Goal: Learn about a topic

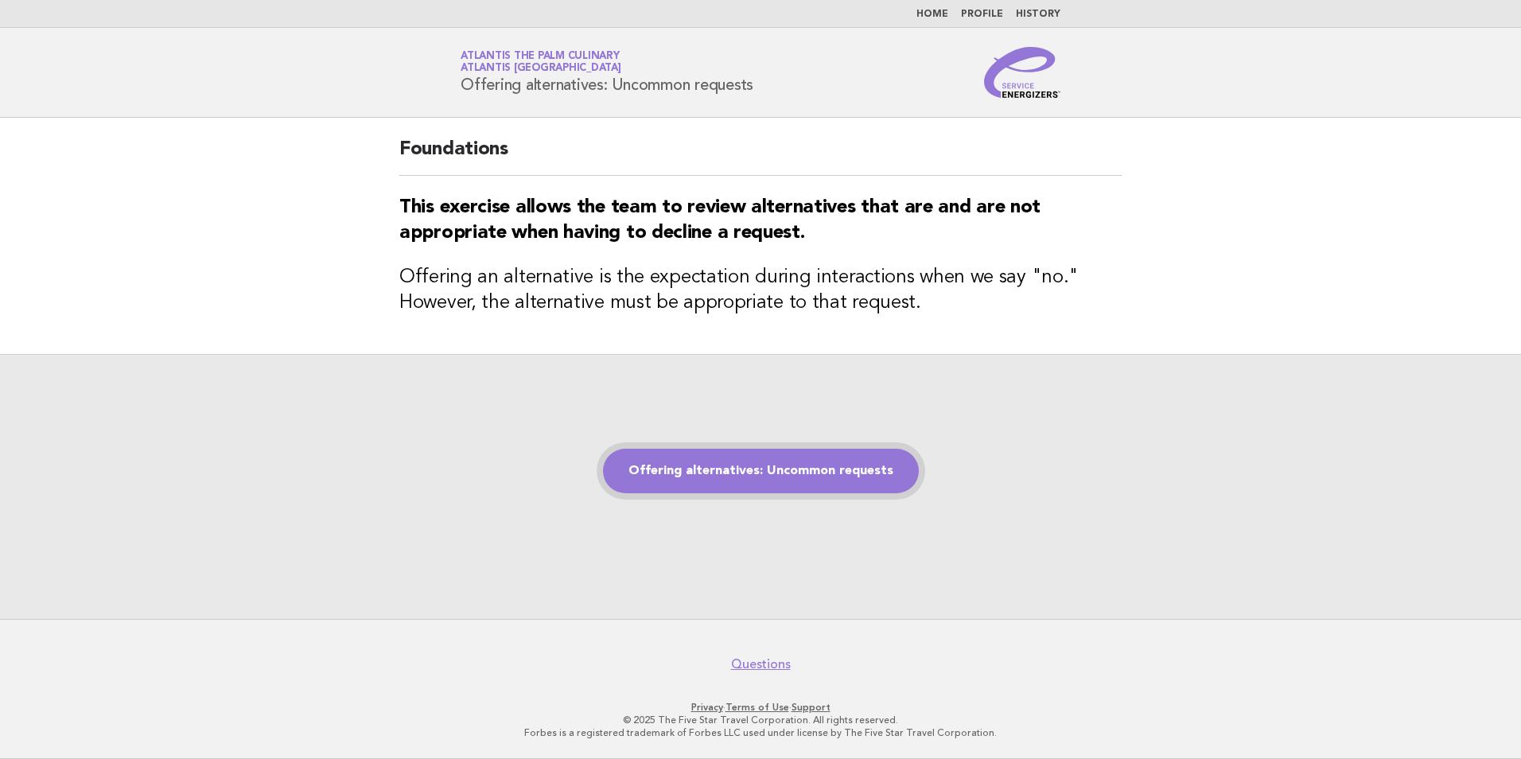
click at [763, 457] on link "Offering alternatives: Uncommon requests" at bounding box center [761, 471] width 316 height 45
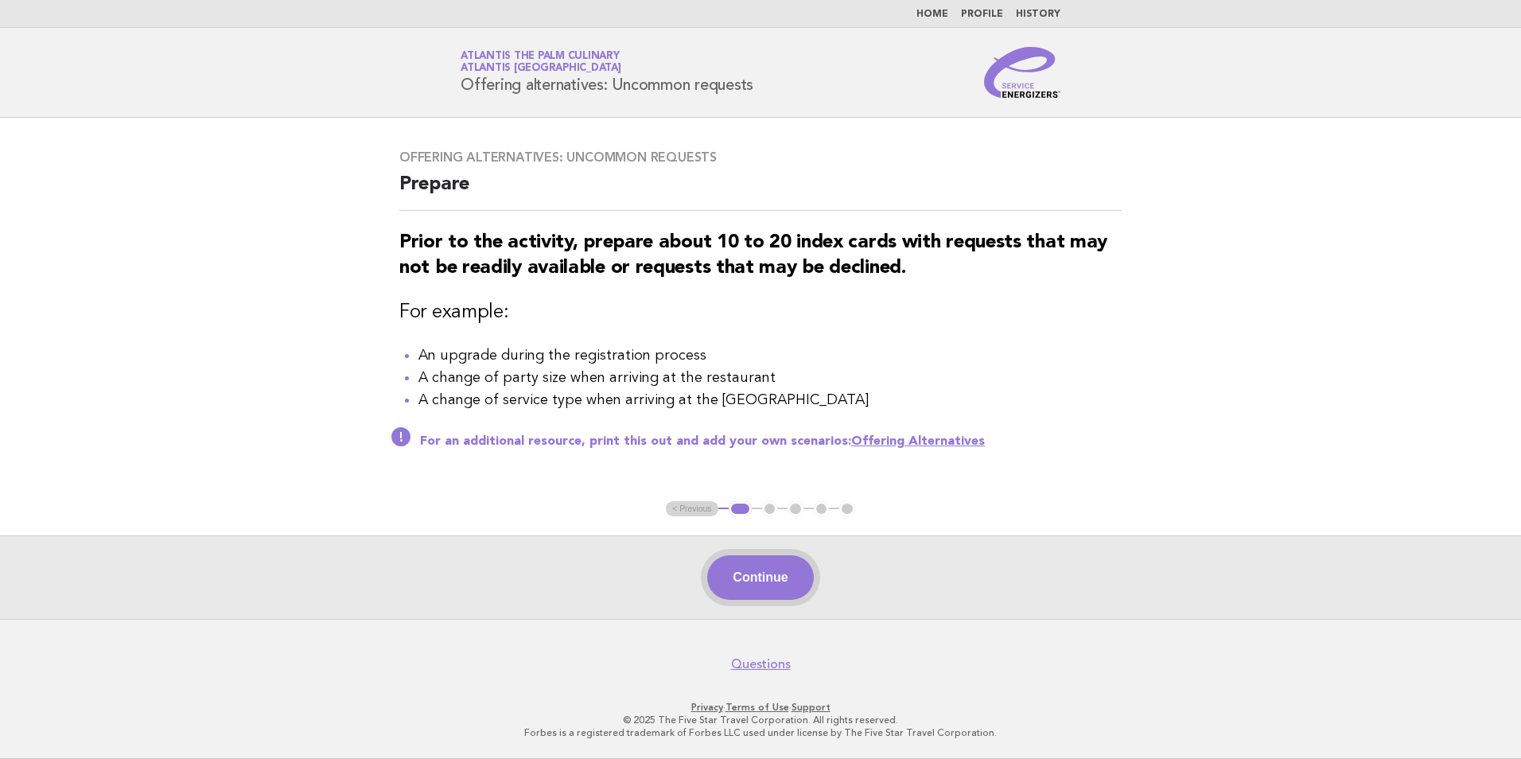
click at [774, 576] on button "Continue" at bounding box center [760, 577] width 106 height 45
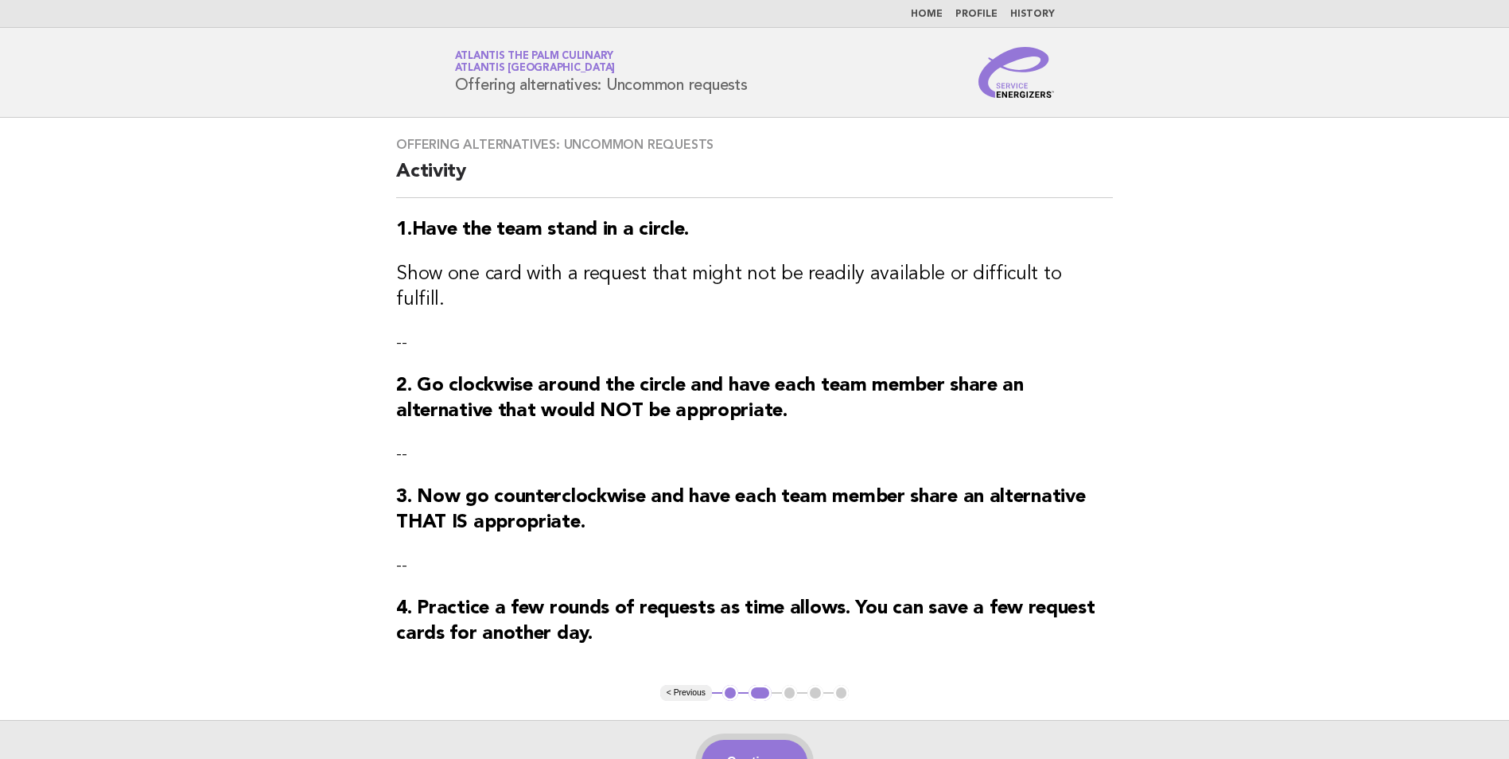
click at [757, 740] on button "Continue" at bounding box center [755, 762] width 106 height 45
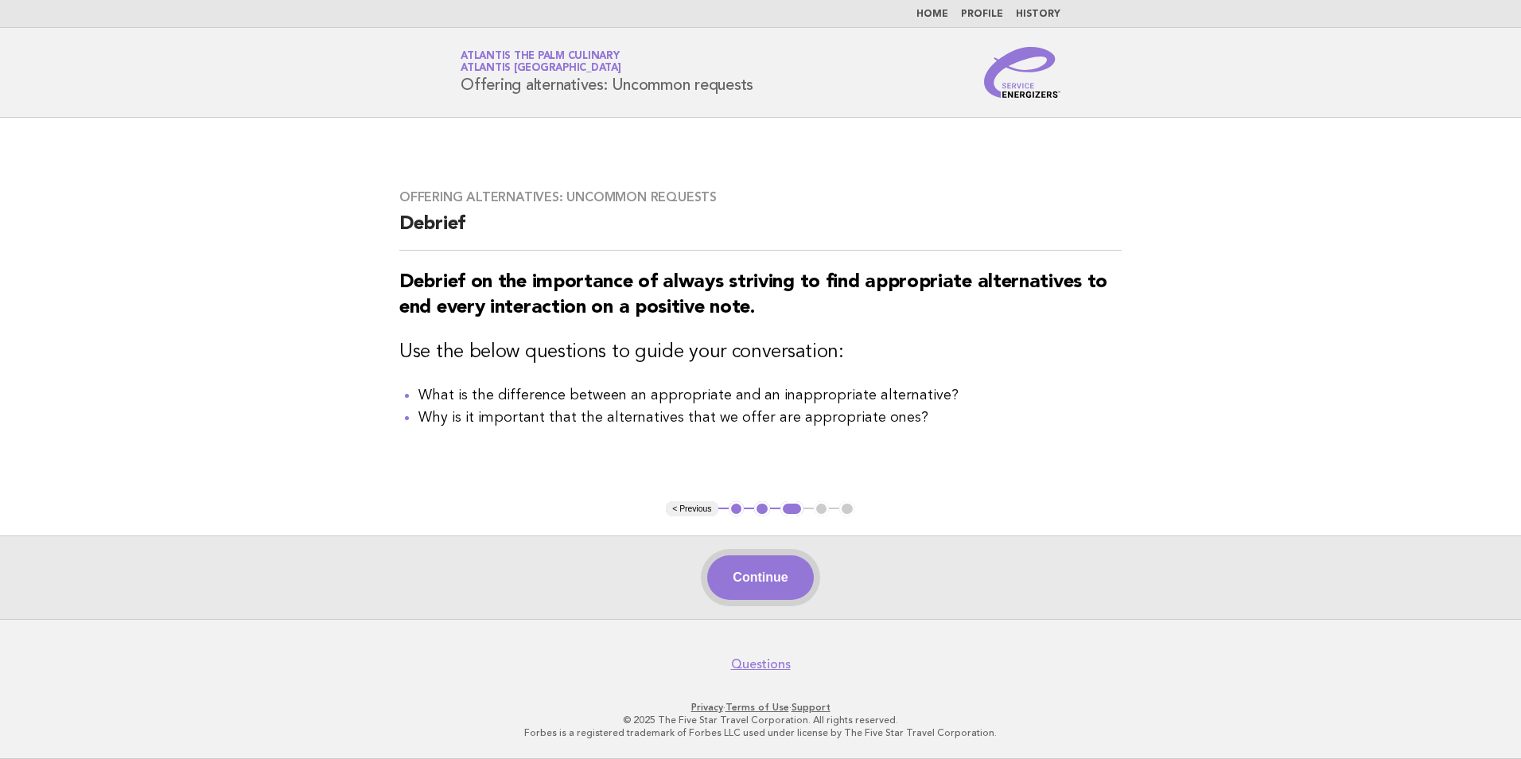
click at [772, 589] on button "Continue" at bounding box center [760, 577] width 106 height 45
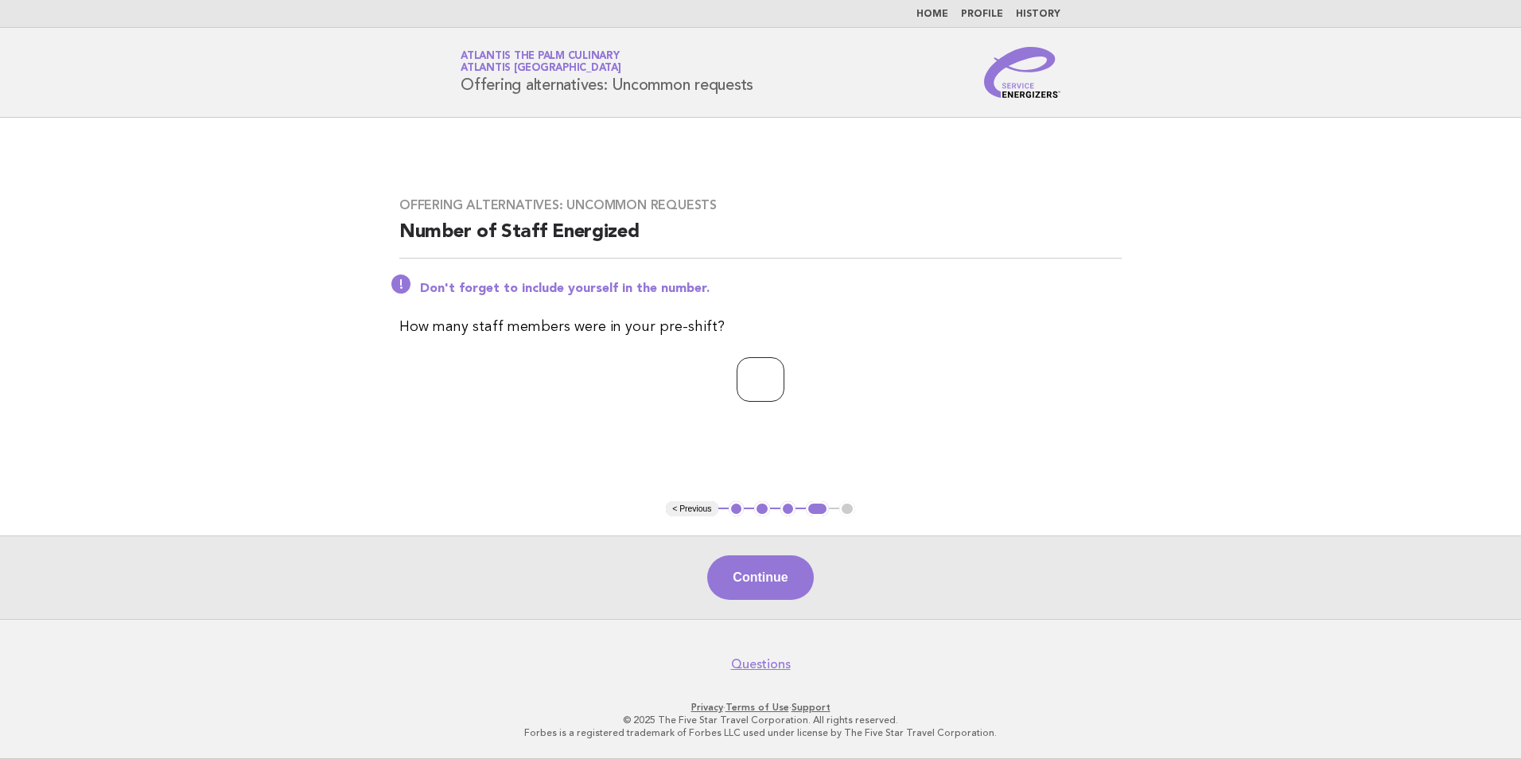
click at [785, 374] on input "*" at bounding box center [761, 379] width 48 height 45
type input "*"
click at [785, 374] on input "*" at bounding box center [761, 379] width 48 height 45
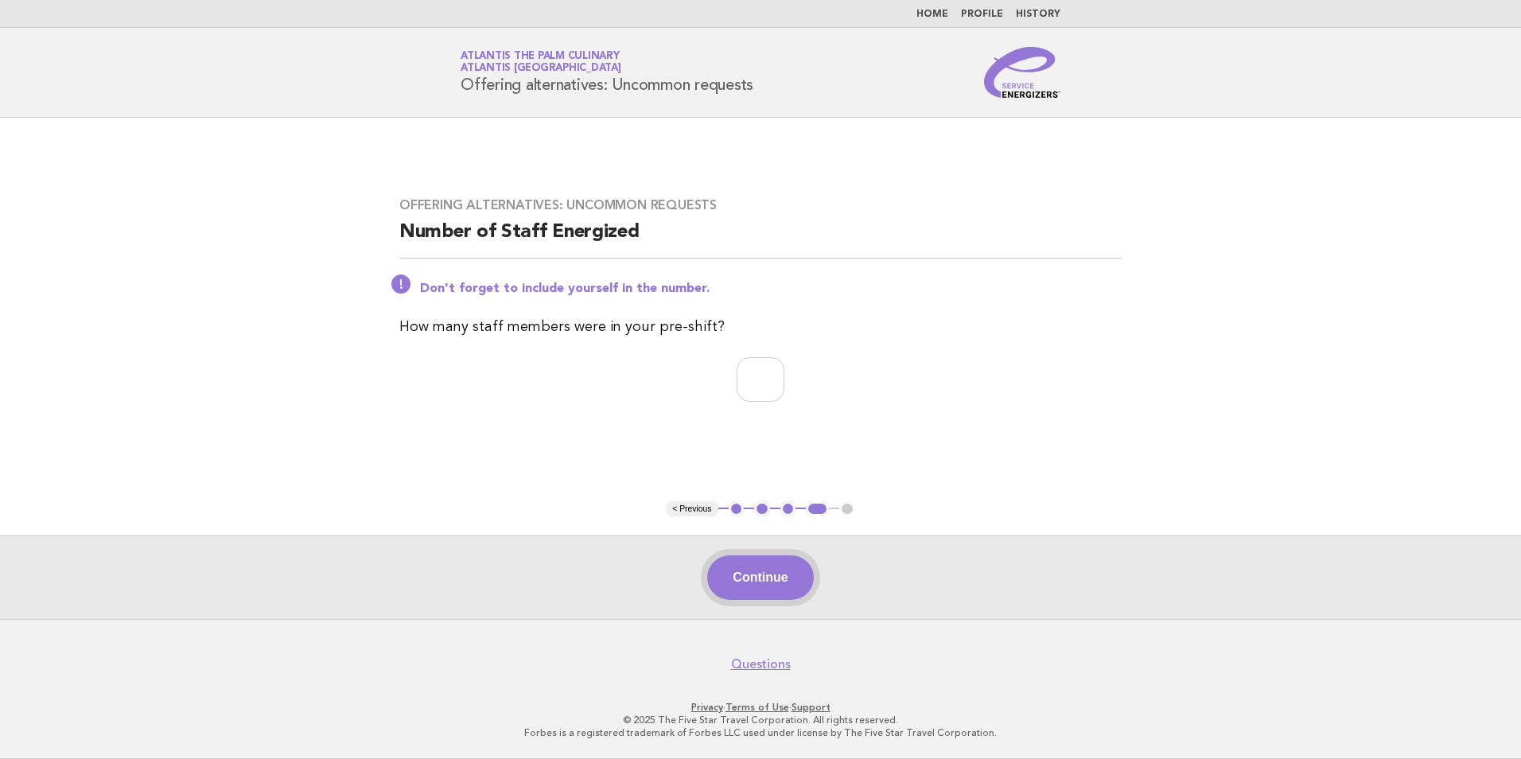
click at [760, 579] on button "Continue" at bounding box center [760, 577] width 106 height 45
